Goal: Find specific page/section: Find specific page/section

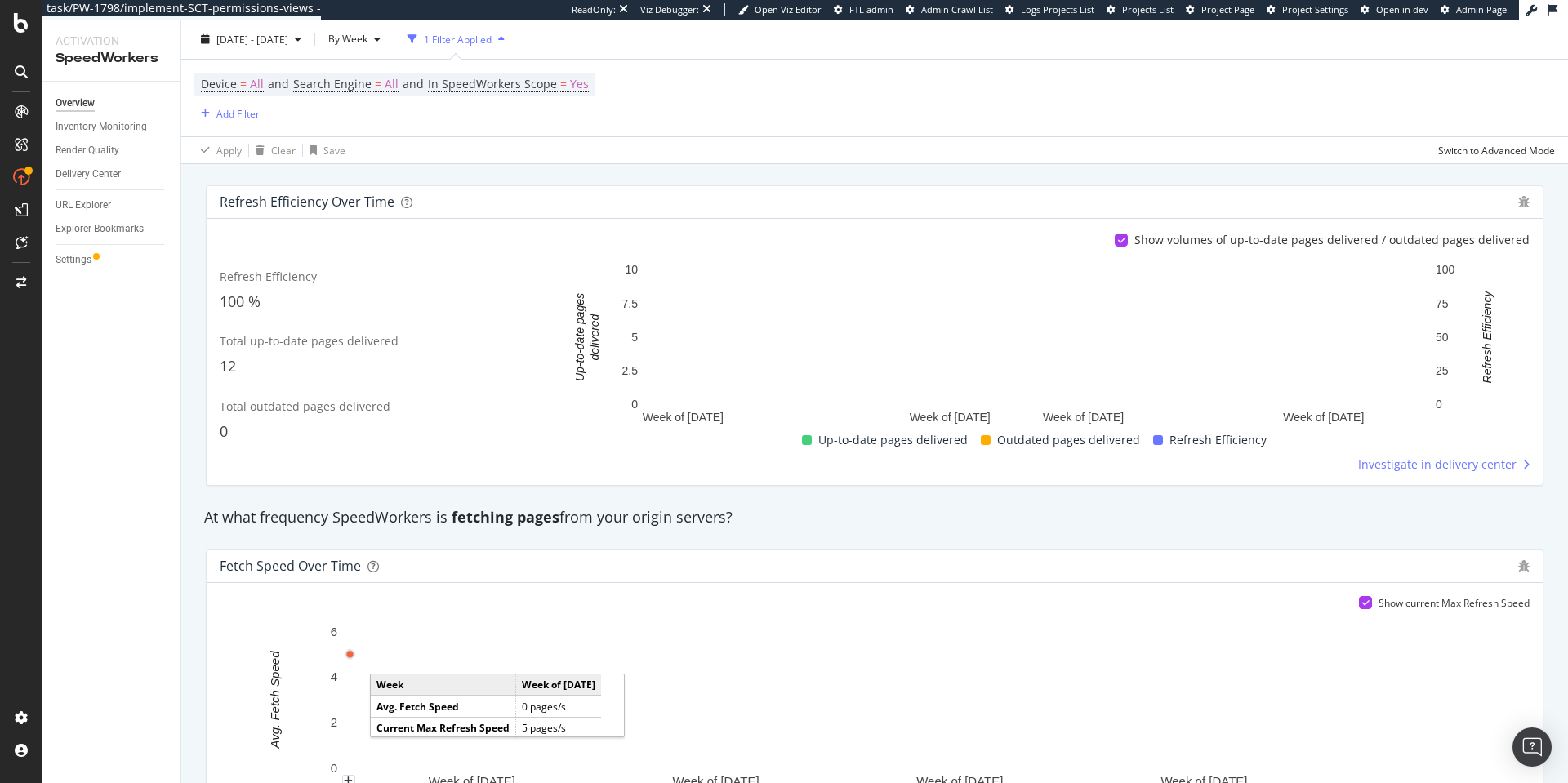
scroll to position [699, 0]
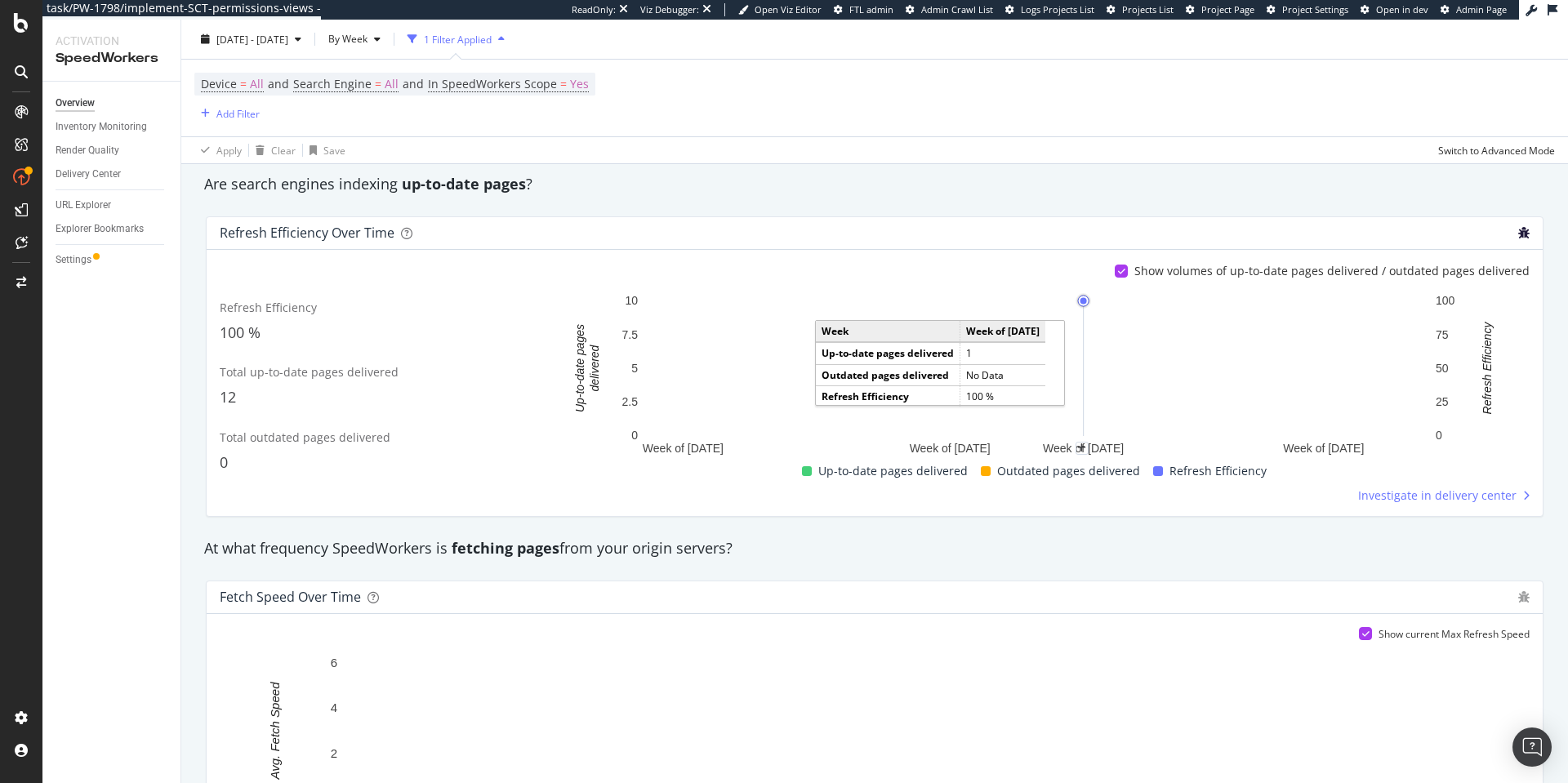
click at [1518, 230] on icon "bug" at bounding box center [1523, 233] width 11 height 11
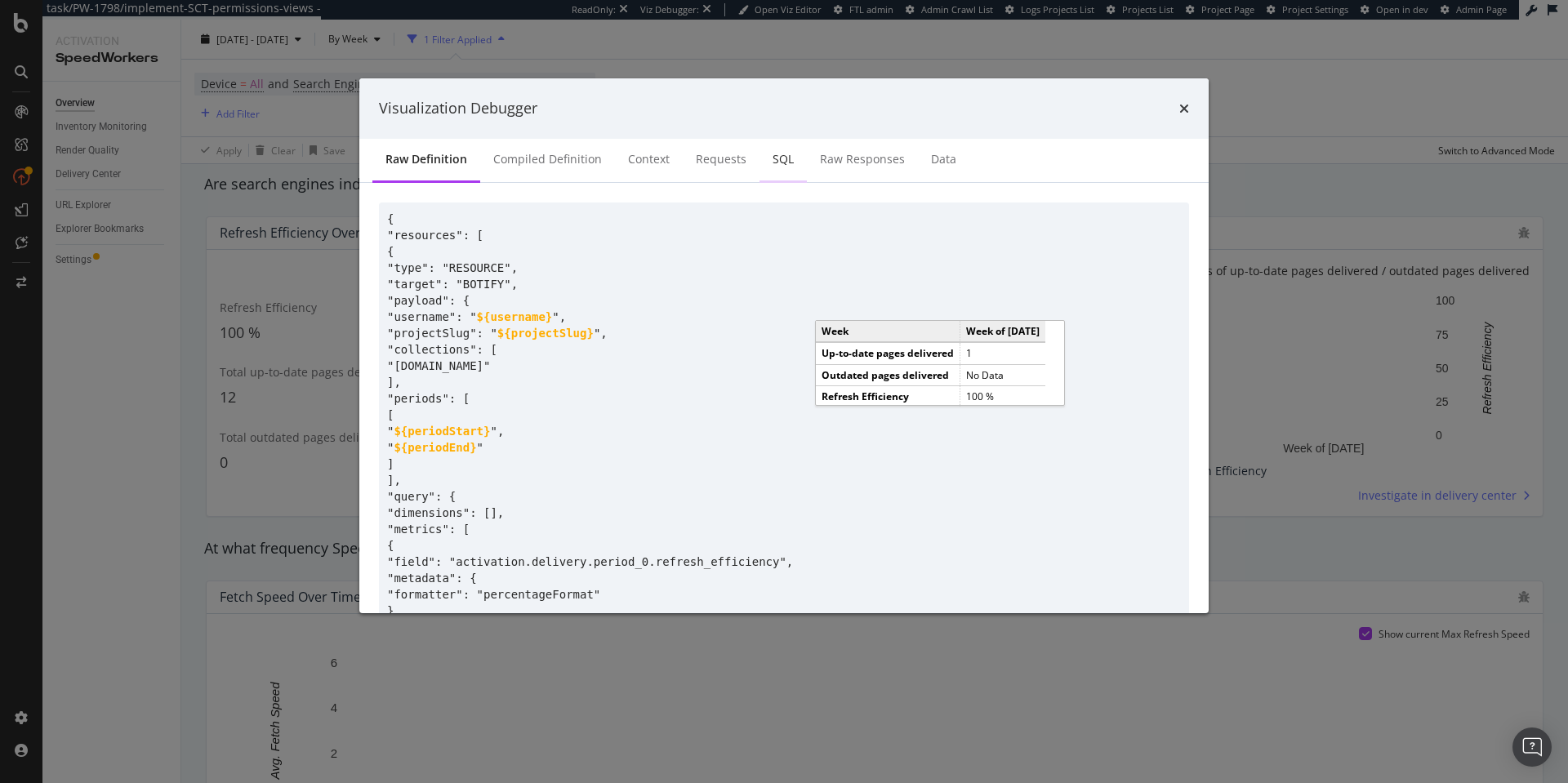
click at [772, 158] on div "SQL" at bounding box center [783, 159] width 21 height 17
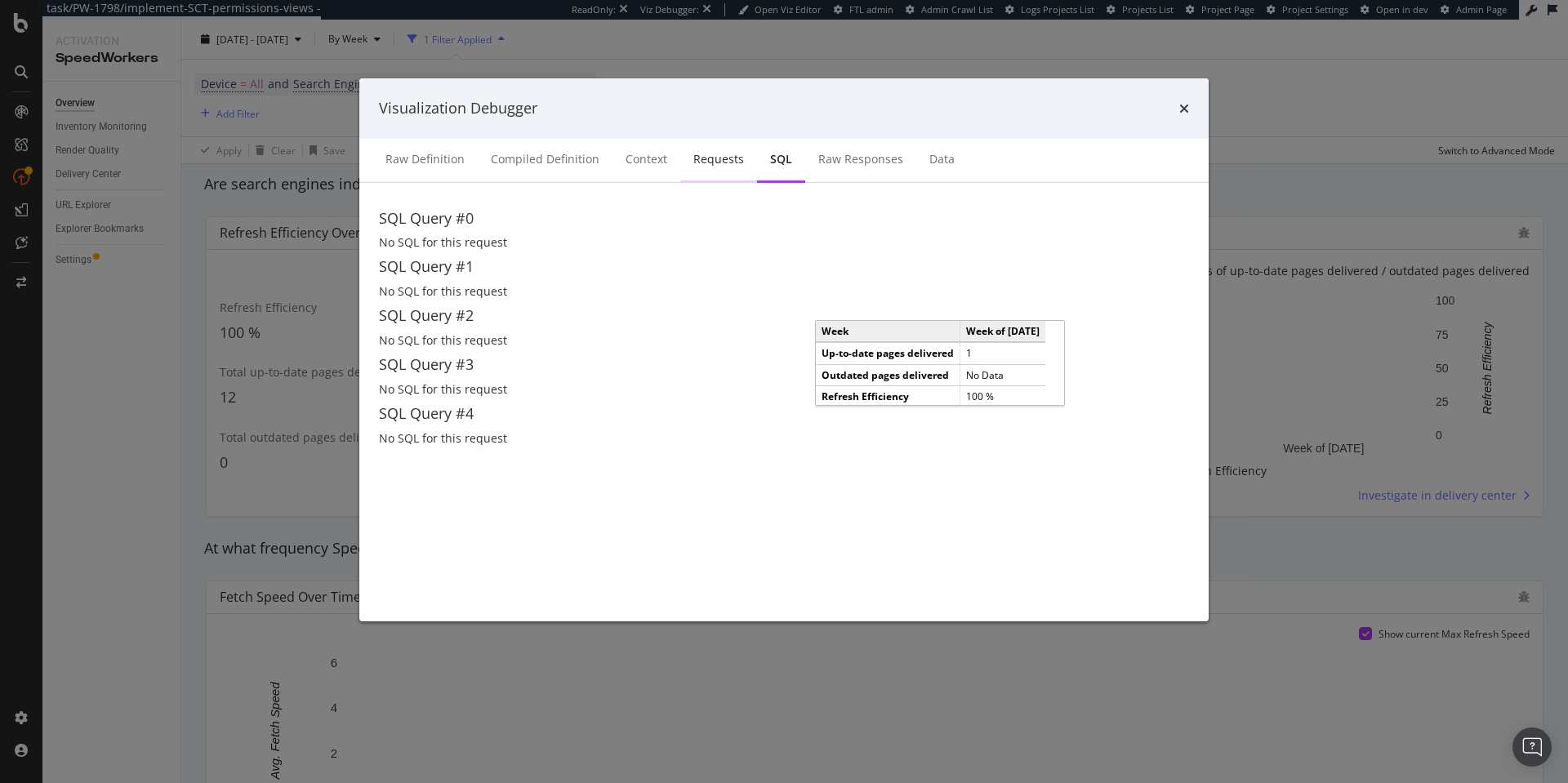
click at [724, 159] on div "Requests" at bounding box center [718, 159] width 50 height 17
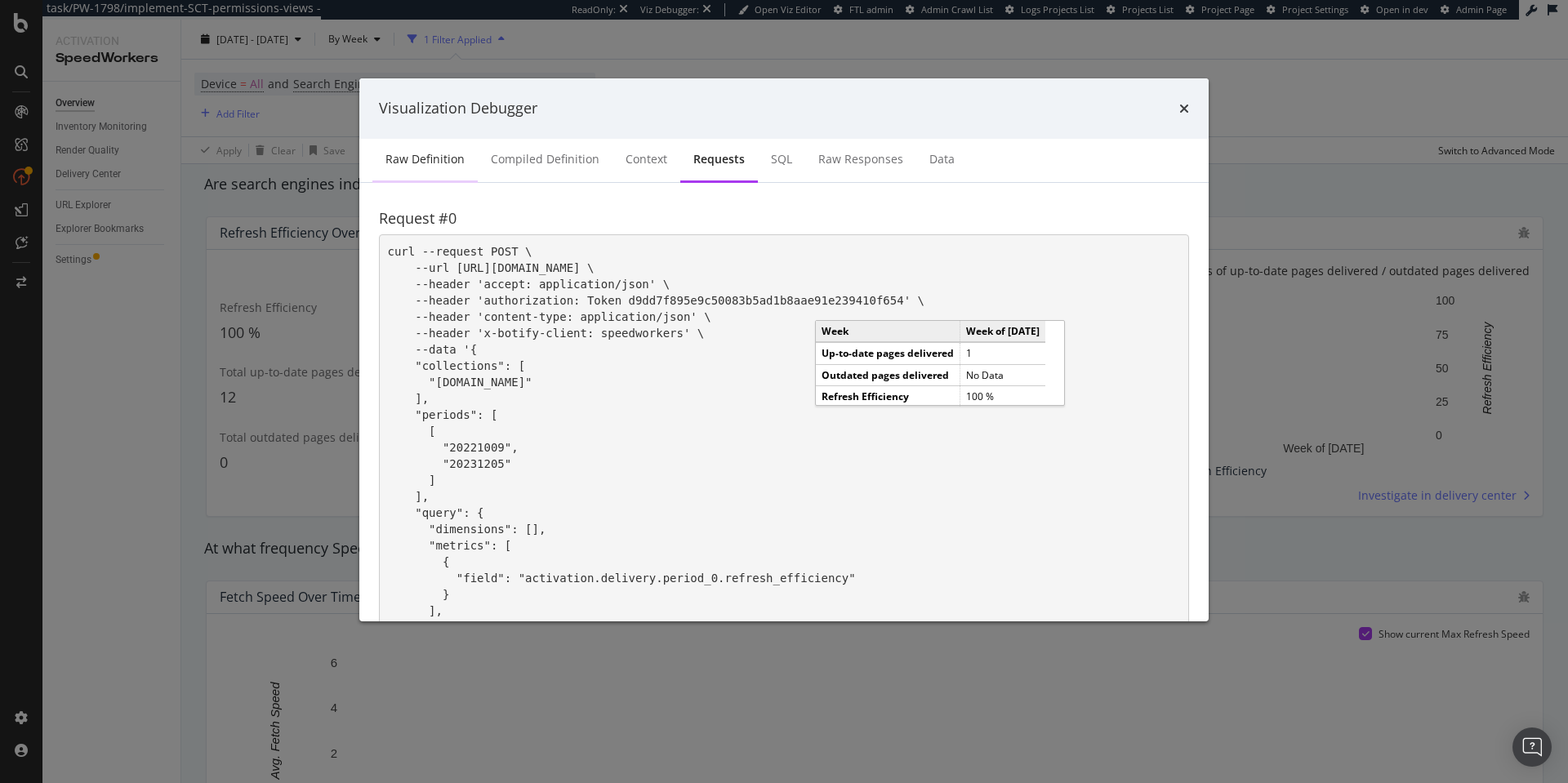
click at [437, 152] on div "Raw Definition" at bounding box center [425, 159] width 79 height 17
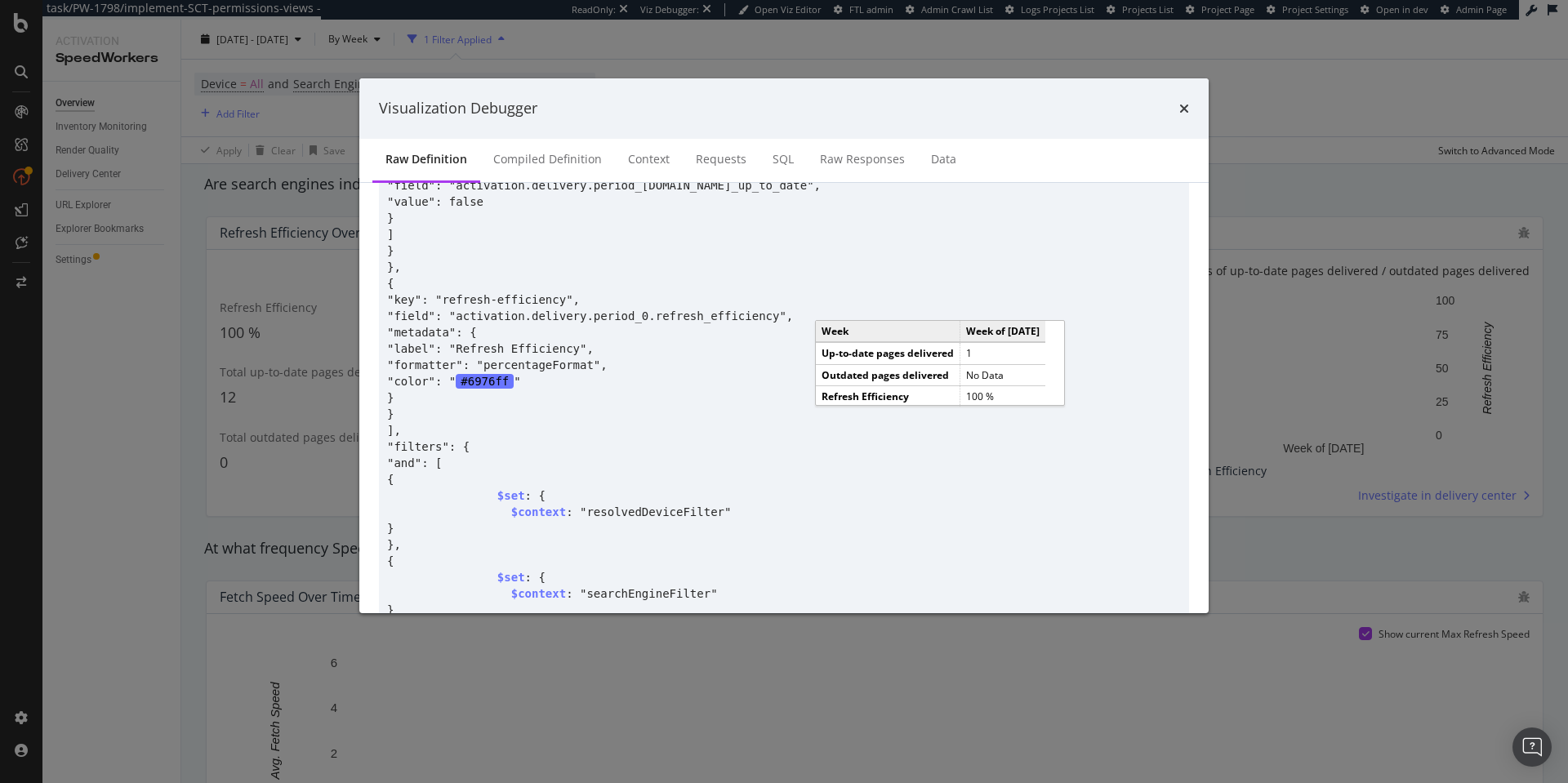
scroll to position [3416, 0]
click at [1181, 109] on icon "times" at bounding box center [1183, 109] width 10 height 13
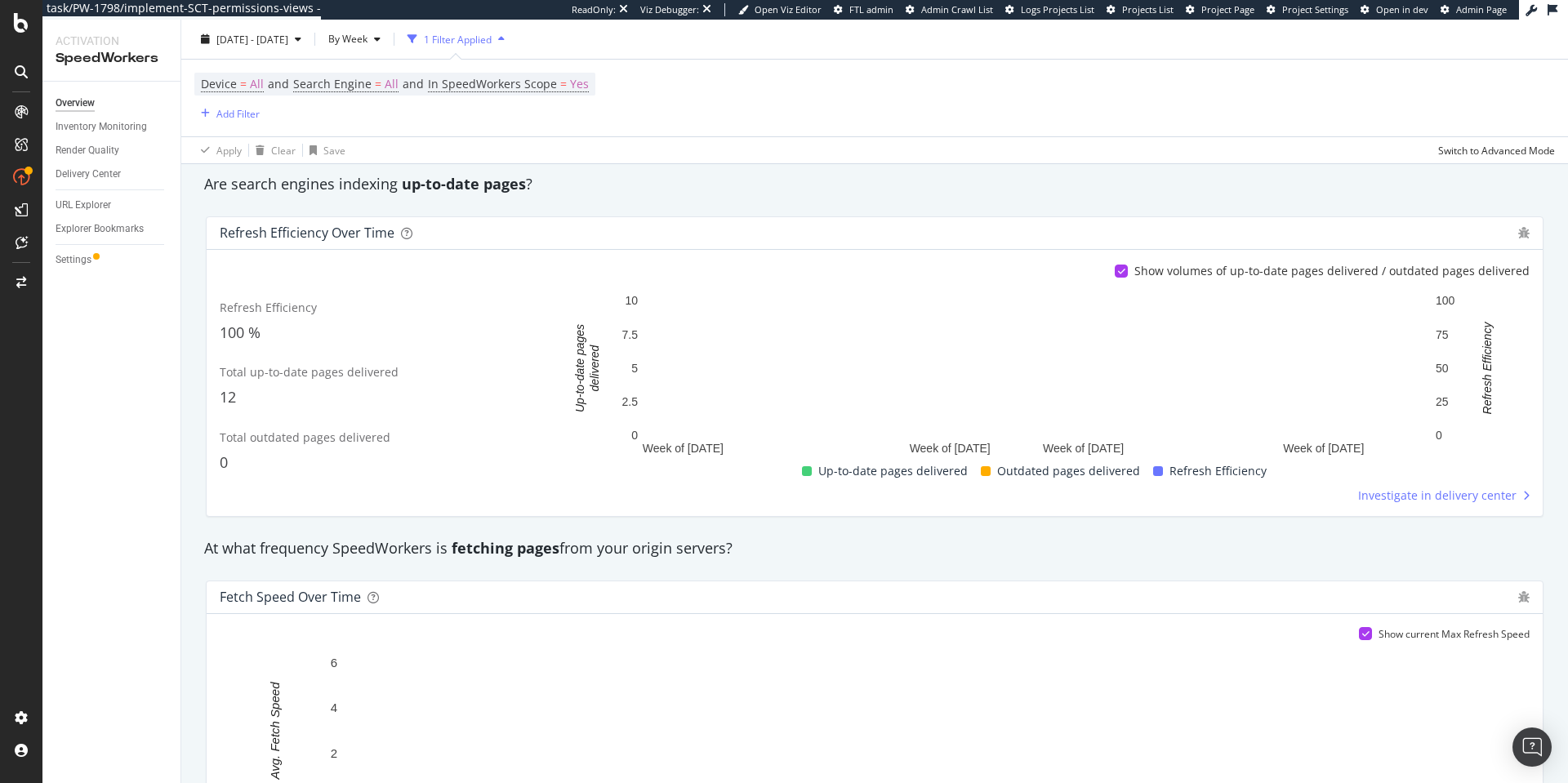
scroll to position [1001, 0]
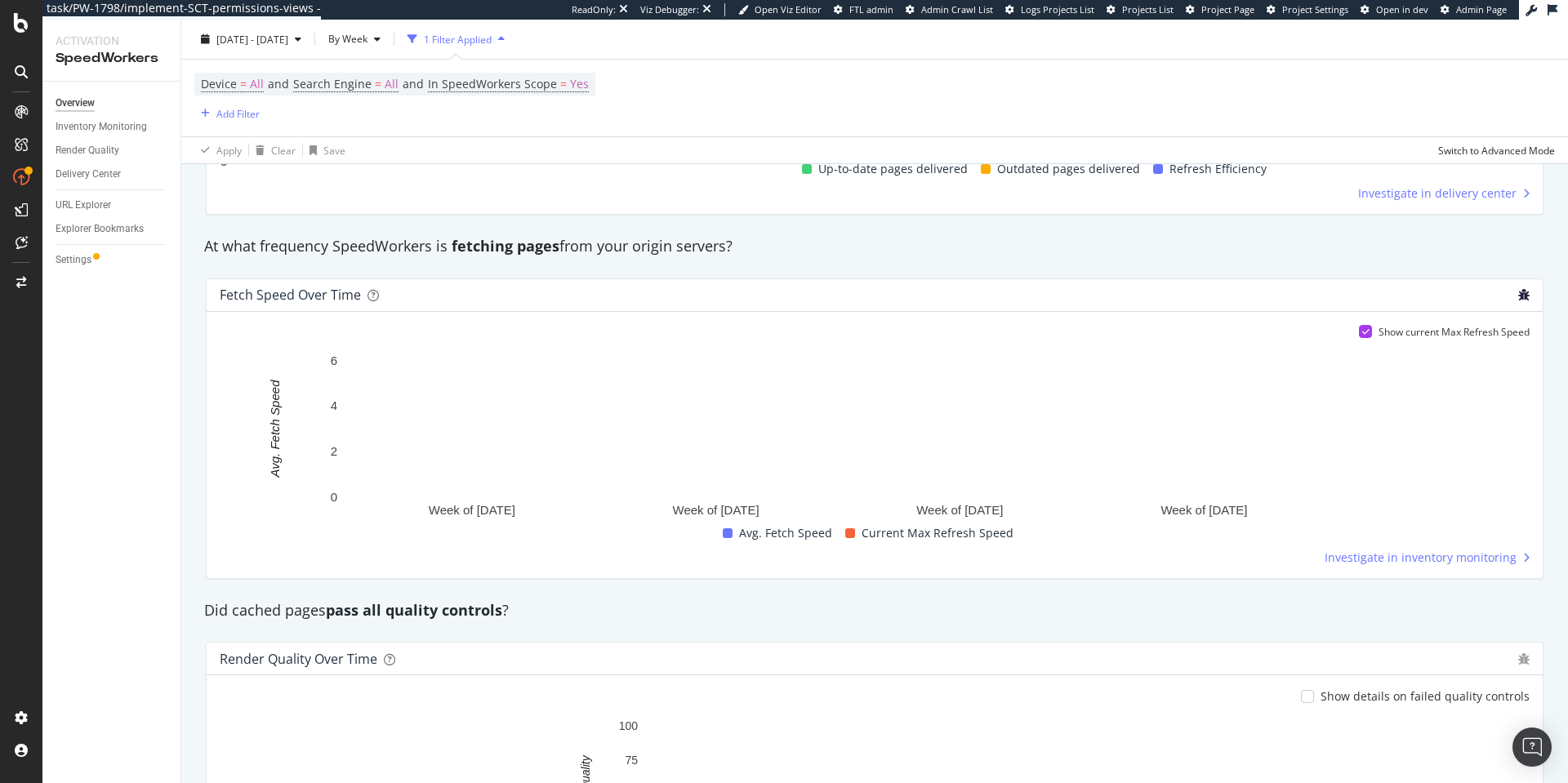
click at [1518, 289] on icon "bug" at bounding box center [1523, 295] width 11 height 11
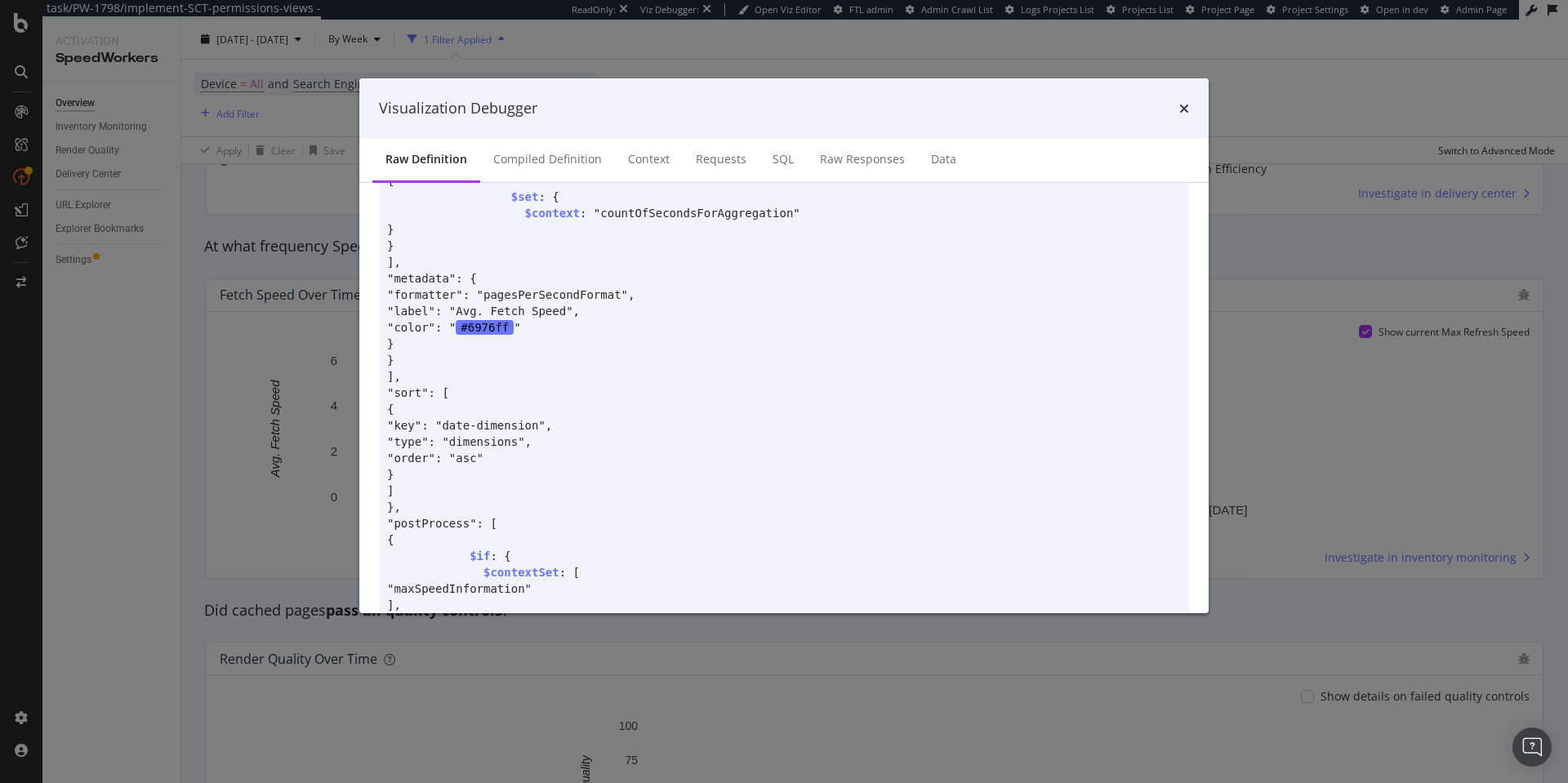
scroll to position [719, 0]
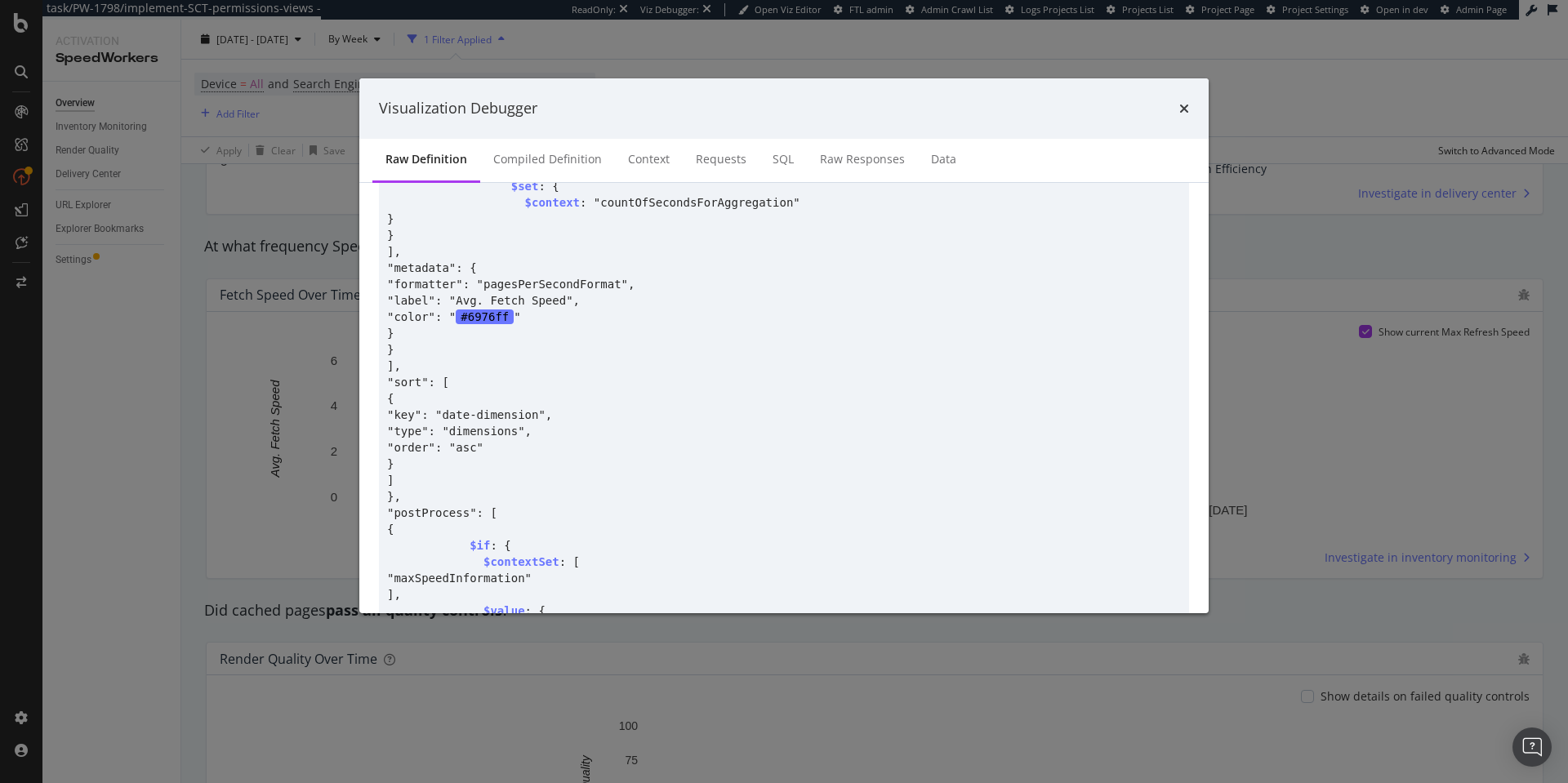
click at [175, 432] on div "Visualization Debugger Raw Definition Compiled Definition Context Requests SQL …" at bounding box center [784, 392] width 1568 height 783
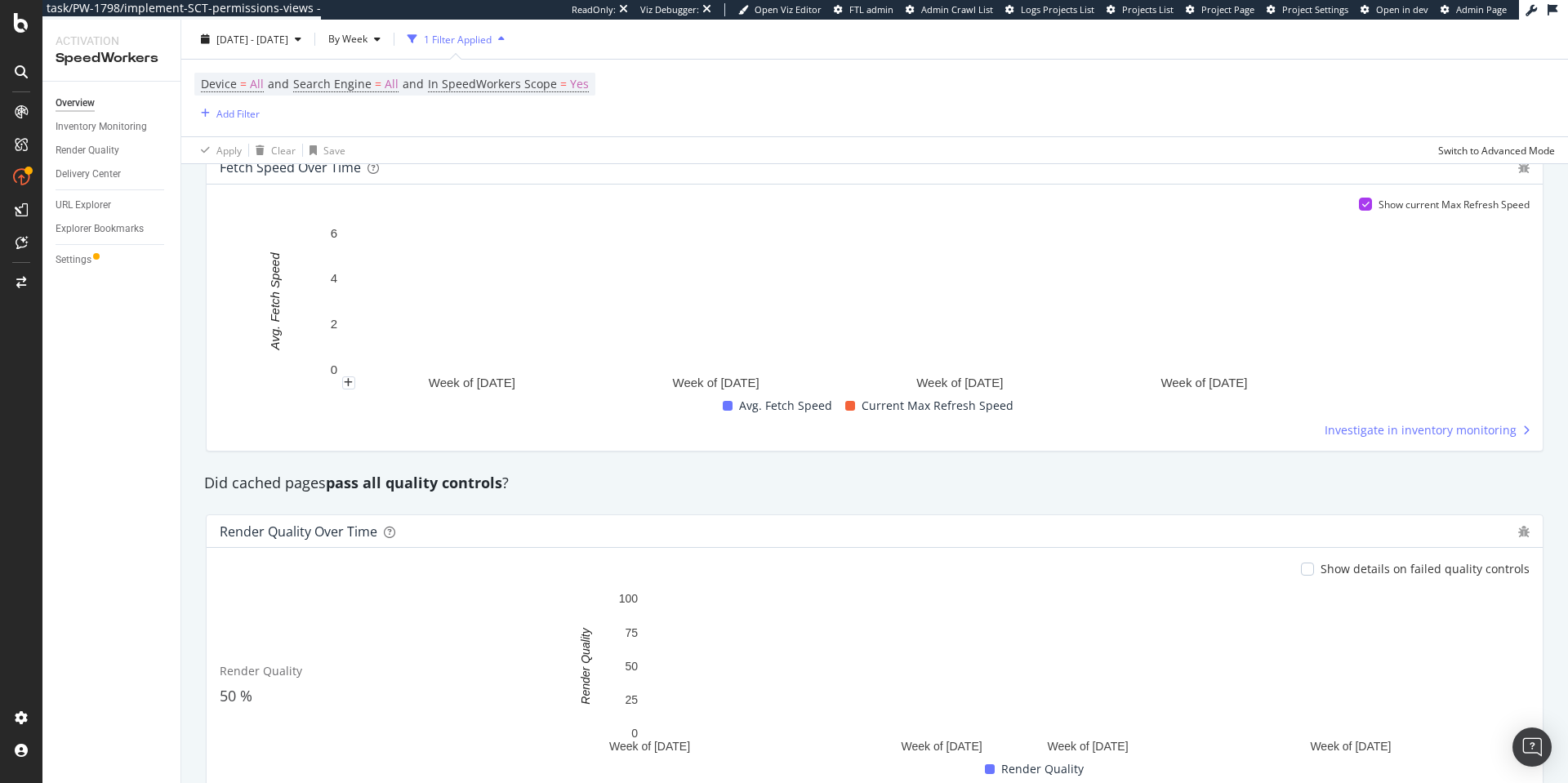
scroll to position [1231, 0]
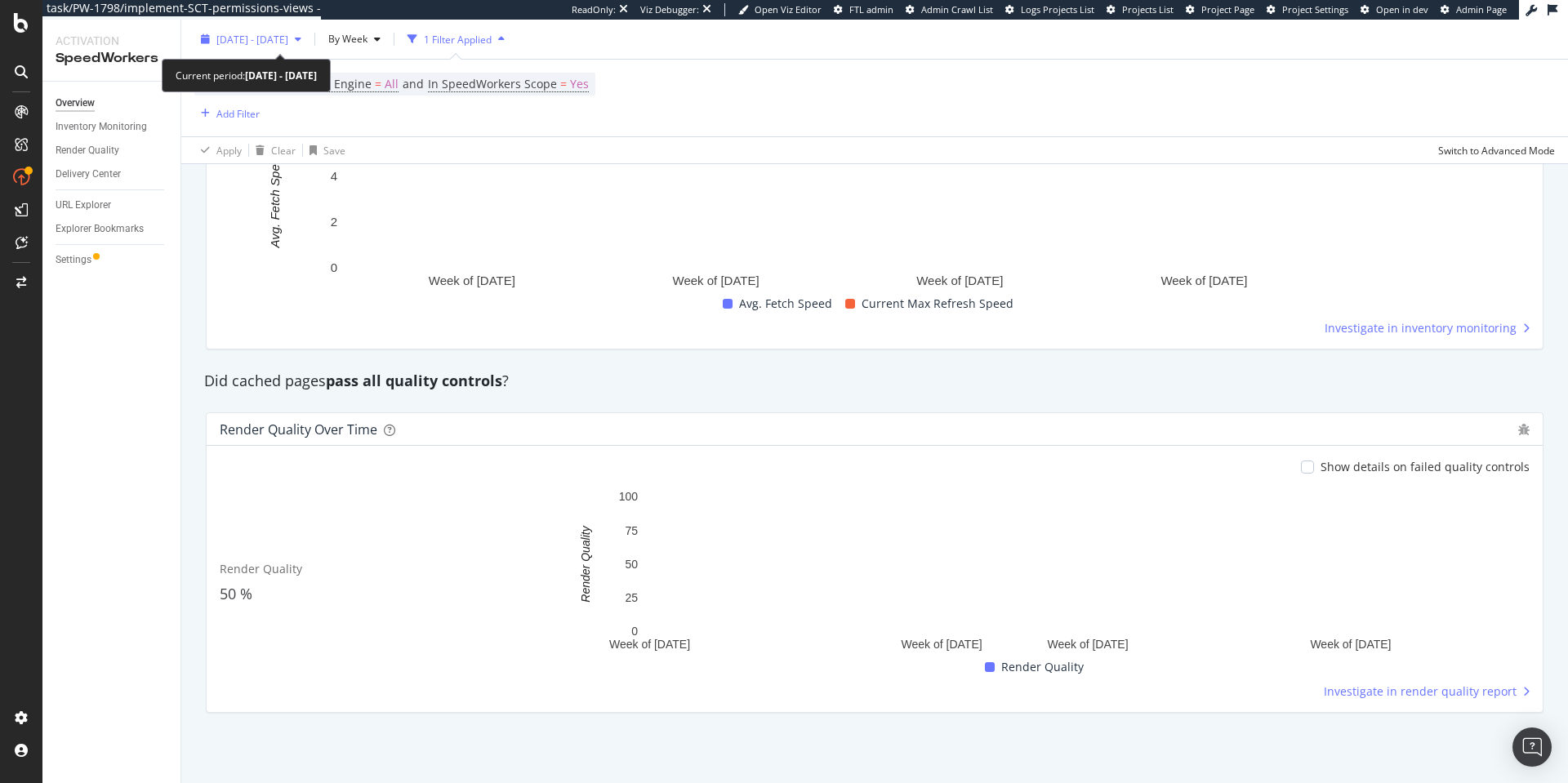
click at [288, 32] on span "2022 Oct. 9th - 2023 Dec. 5th" at bounding box center [252, 38] width 72 height 14
